Goal: Information Seeking & Learning: Learn about a topic

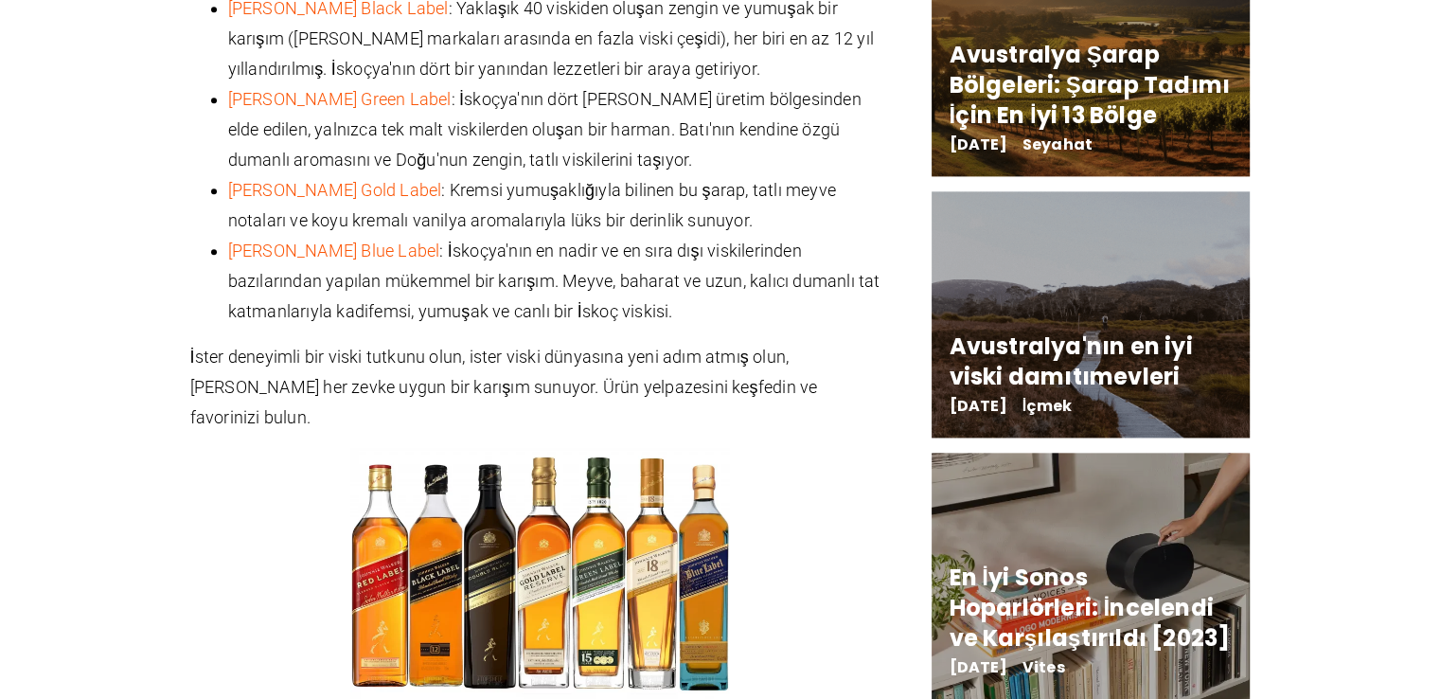
scroll to position [2083, 0]
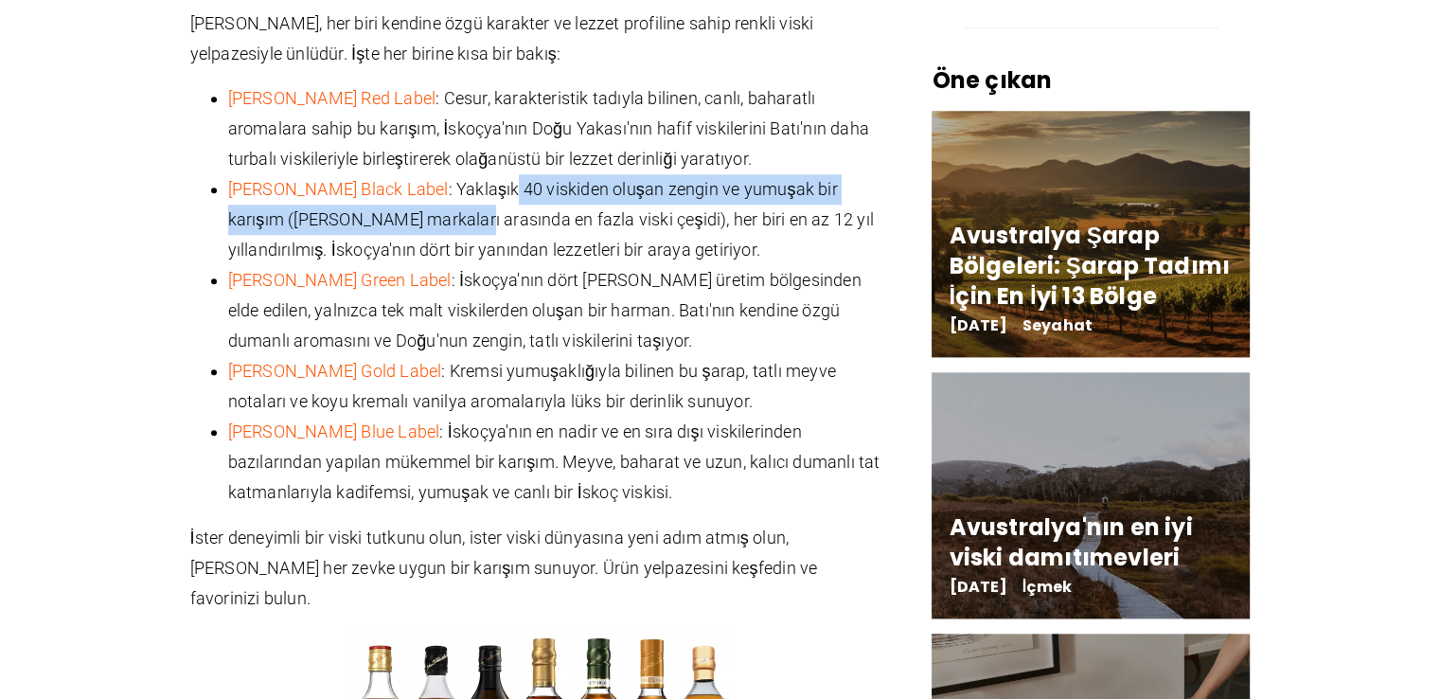
drag, startPoint x: 500, startPoint y: 154, endPoint x: 410, endPoint y: 182, distance: 94.1
click at [410, 182] on font ": Yaklaşık 40 viskiden oluşan zengin ve yumuşak bir karışım ([PERSON_NAME] mark…" at bounding box center [551, 219] width 646 height 80
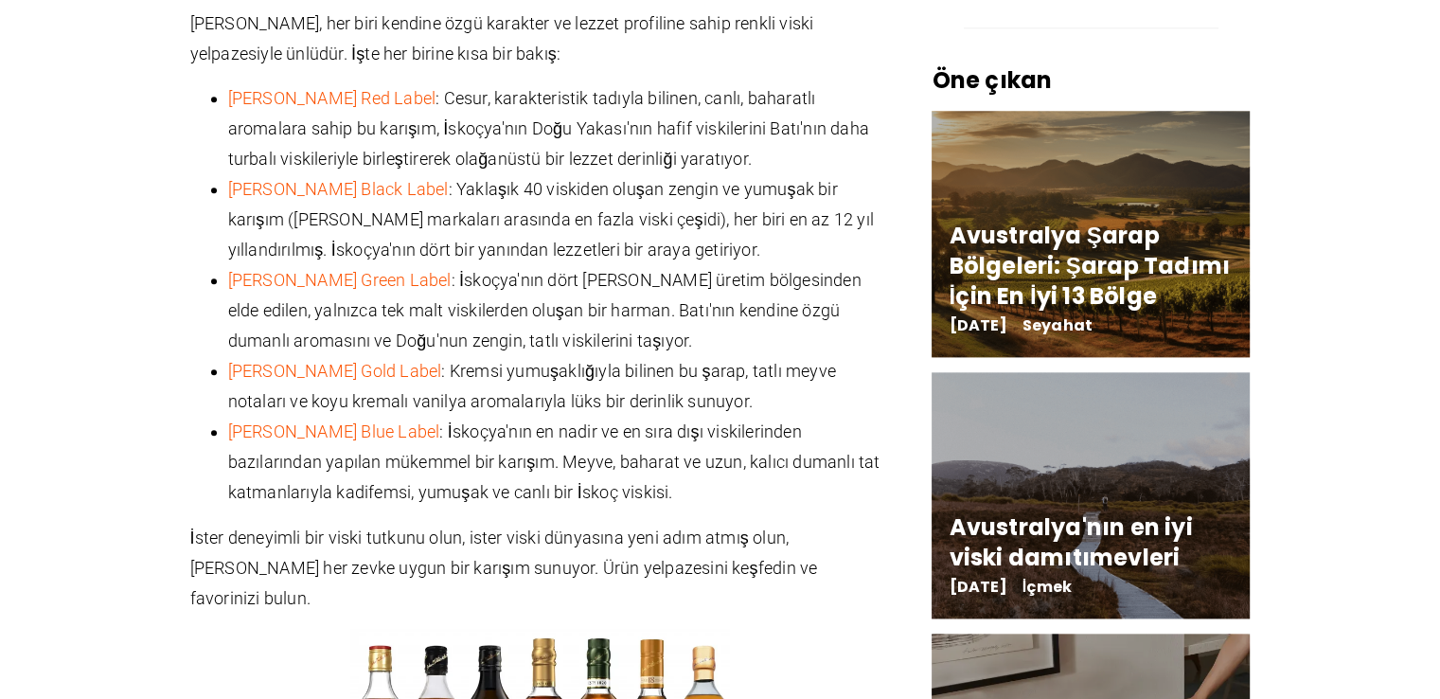
click at [552, 229] on li "[PERSON_NAME] Black Label : Yaklaşık 40 viskiden oluşan zengin ve yumuşak bir k…" at bounding box center [559, 219] width 663 height 91
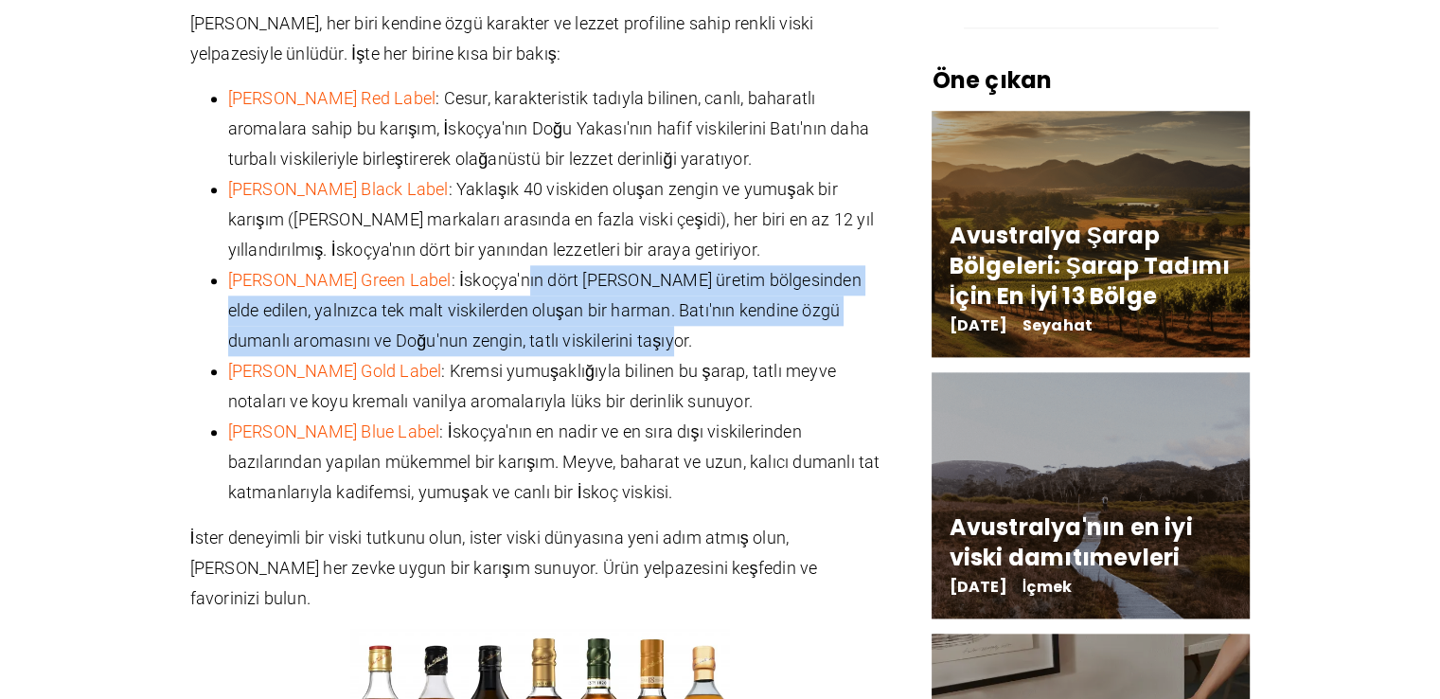
drag, startPoint x: 546, startPoint y: 255, endPoint x: 792, endPoint y: 310, distance: 251.3
click at [791, 309] on li "[PERSON_NAME] Green Label : İskoçya'nın dört [PERSON_NAME] üretim bölgesinden e…" at bounding box center [559, 310] width 663 height 91
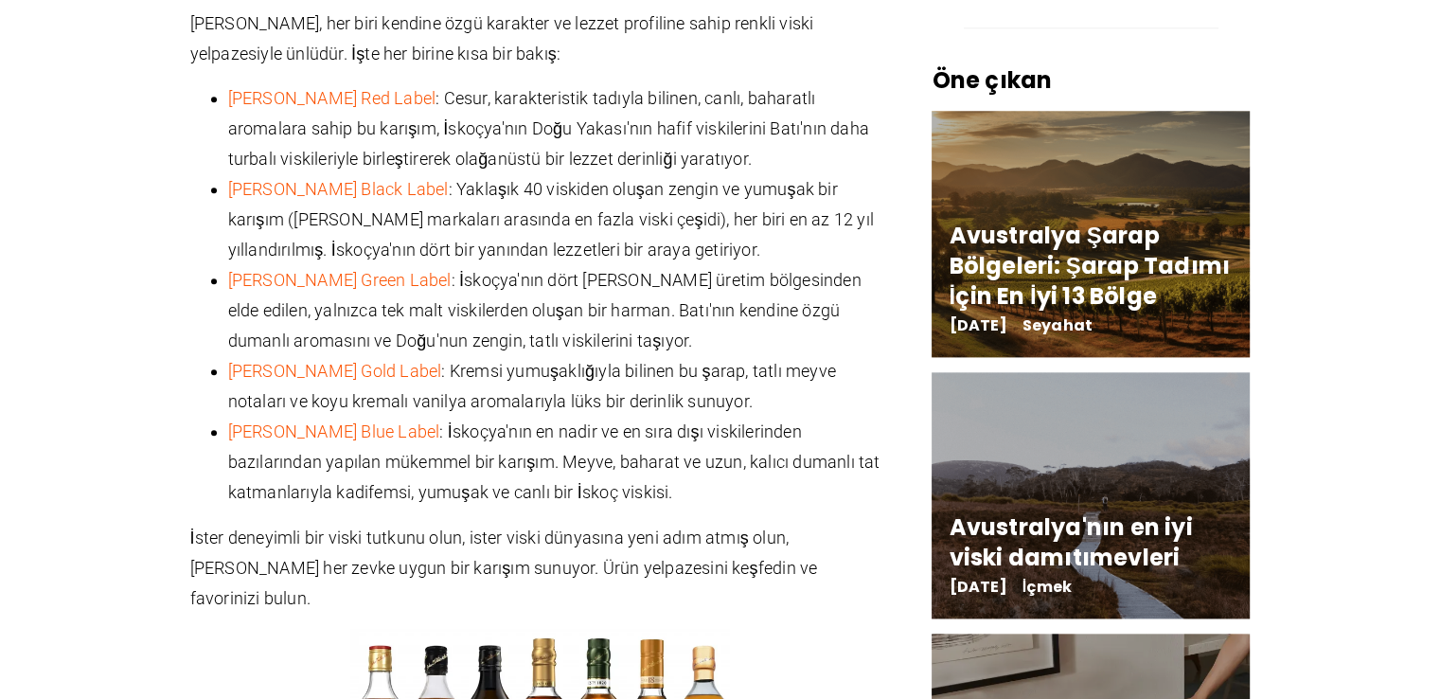
click at [622, 361] on font ": Kremsi yumuşaklığıyla bilinen bu şarap, tatlı meyve notaları ve koyu kremalı …" at bounding box center [532, 386] width 608 height 50
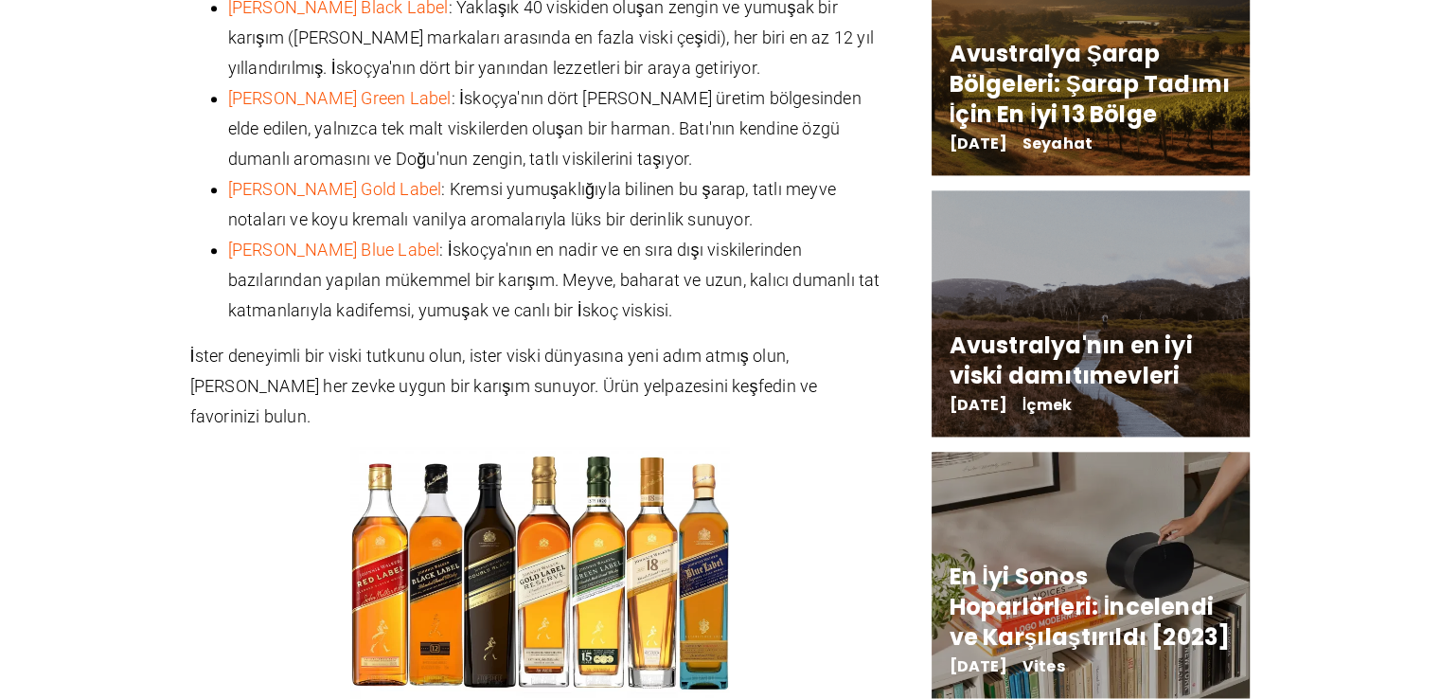
scroll to position [2273, 0]
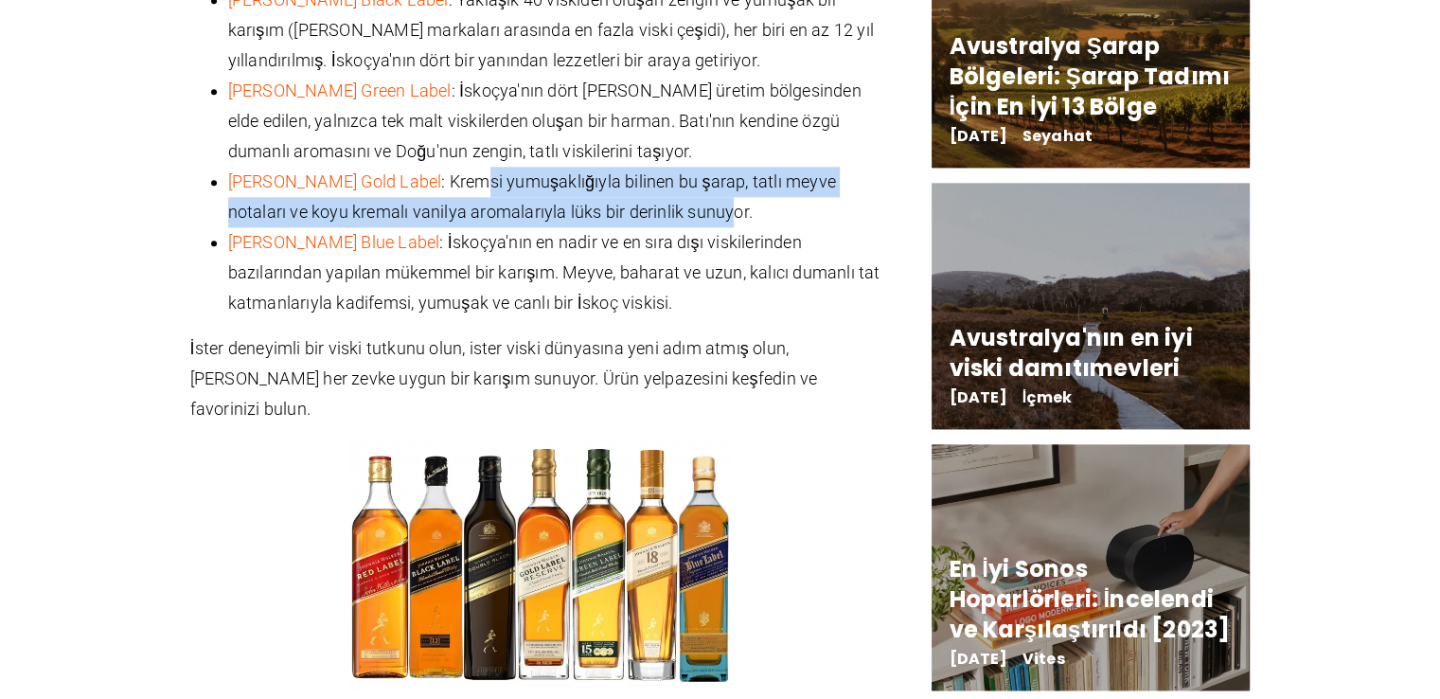
drag, startPoint x: 491, startPoint y: 156, endPoint x: 660, endPoint y: 179, distance: 170.1
click at [660, 179] on font ": Kremsi yumuşaklığıyla bilinen bu şarap, tatlı meyve notaları ve koyu kremalı …" at bounding box center [532, 196] width 608 height 50
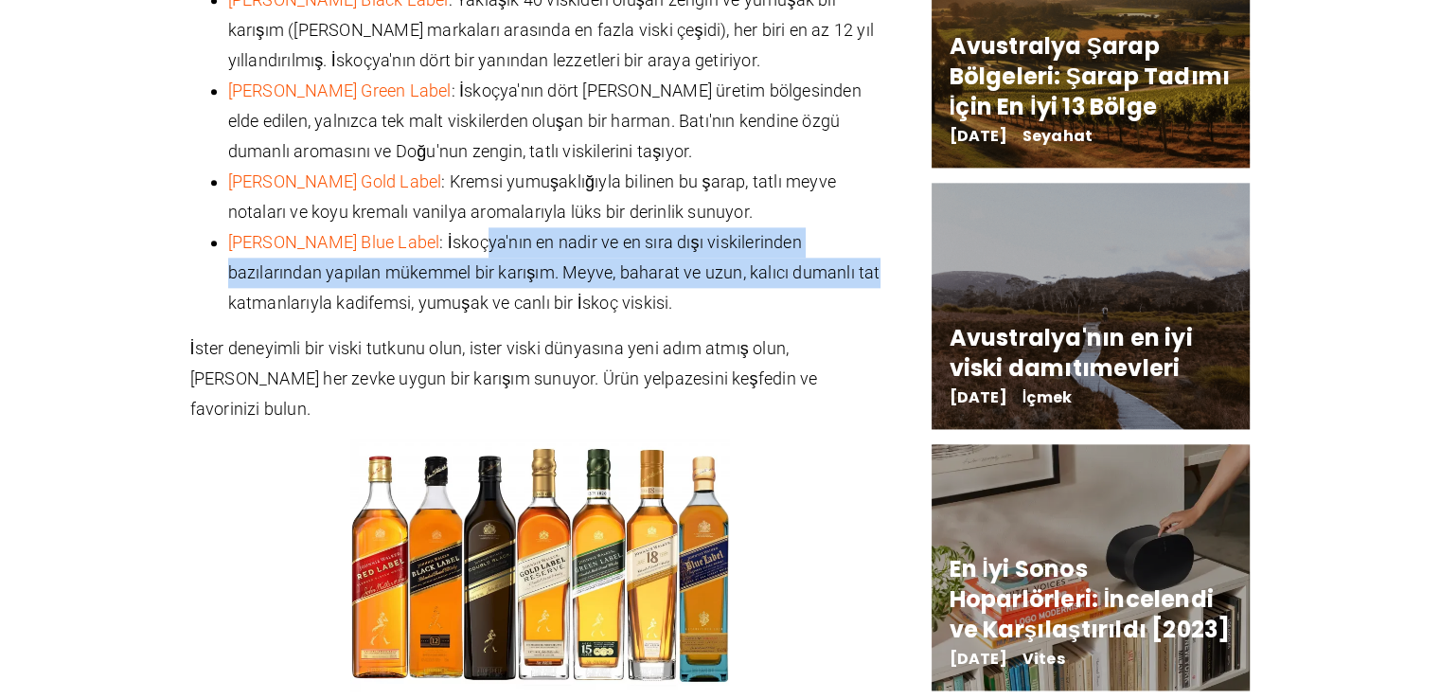
drag, startPoint x: 508, startPoint y: 206, endPoint x: 872, endPoint y: 258, distance: 368.1
click at [872, 258] on li "[PERSON_NAME] Blue Label : İskoçya'nın en nadir ve en sıra dışı viskilerinden b…" at bounding box center [559, 272] width 663 height 91
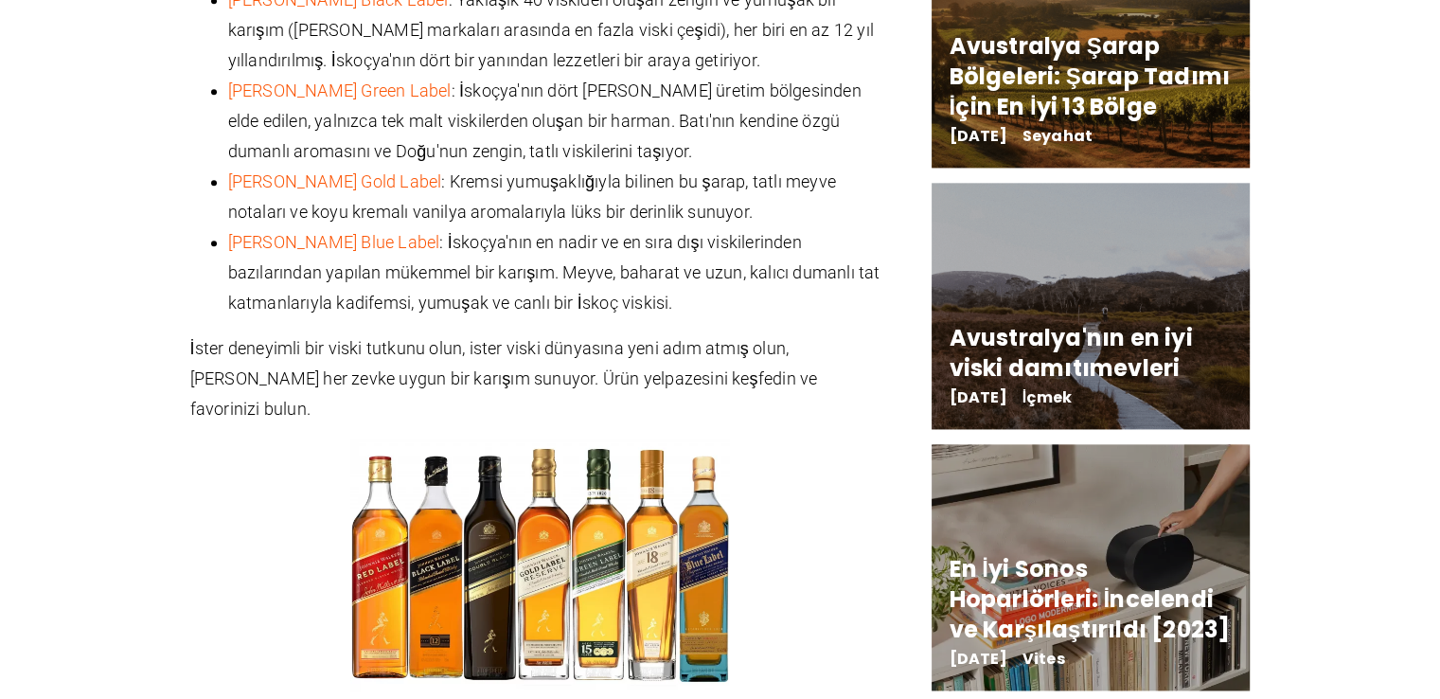
click at [654, 338] on font "İster deneyimli bir viski tutkunu olun, ister viski dünyasına yeni adım atmış o…" at bounding box center [504, 378] width 628 height 80
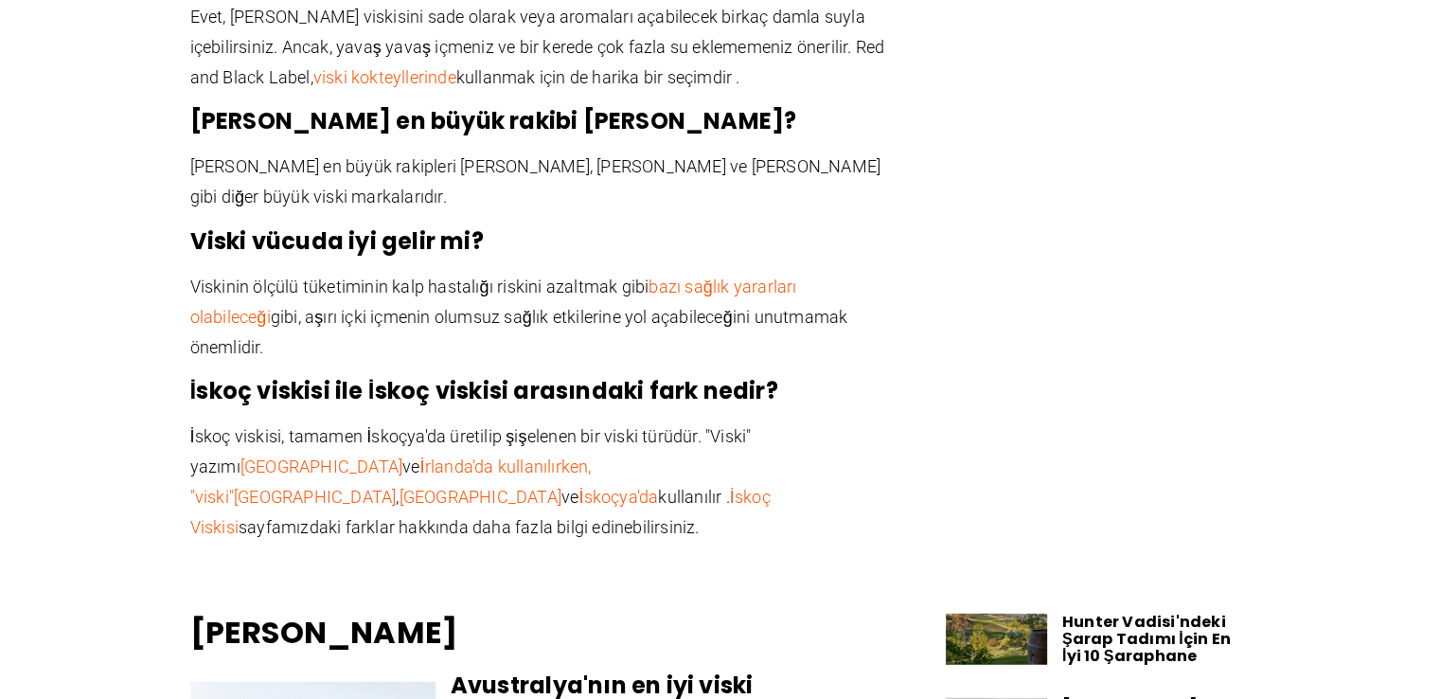
scroll to position [5398, 0]
